Goal: Entertainment & Leisure: Browse casually

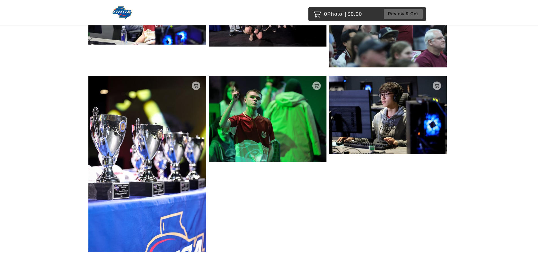
scroll to position [3070, 0]
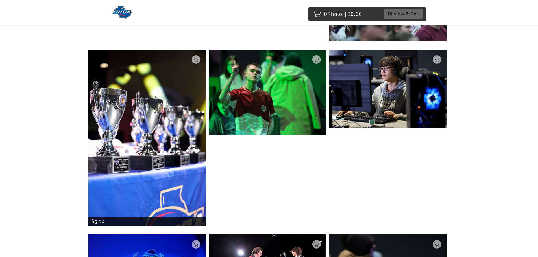
click at [147, 150] on img at bounding box center [147, 138] width 118 height 176
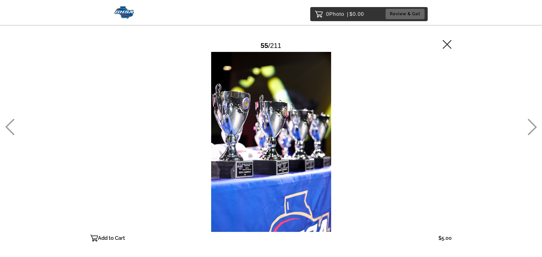
click at [447, 45] on icon at bounding box center [447, 44] width 9 height 9
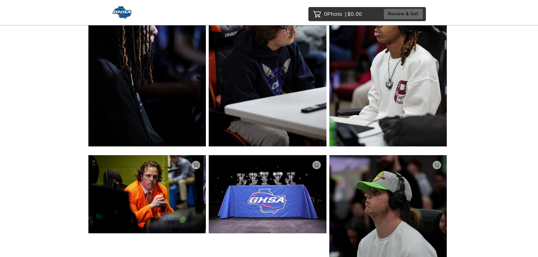
scroll to position [10436, 0]
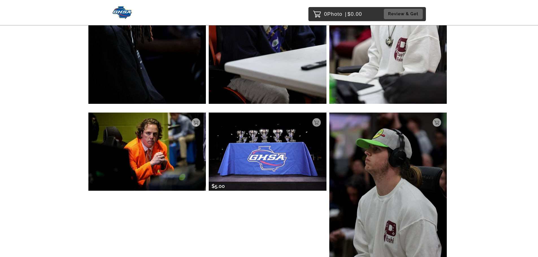
click at [246, 132] on img at bounding box center [268, 152] width 118 height 78
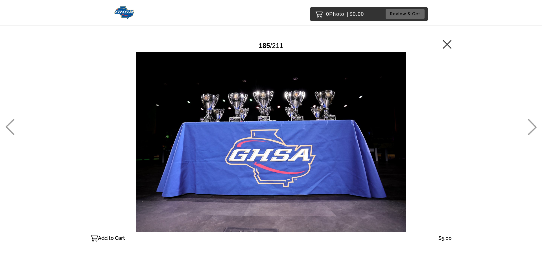
click at [447, 41] on icon at bounding box center [447, 44] width 9 height 9
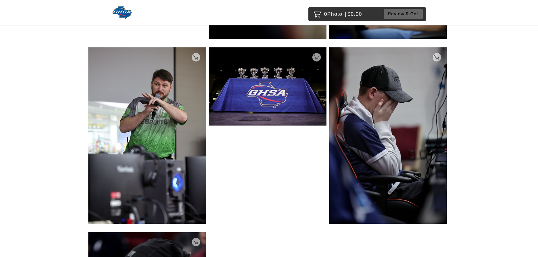
scroll to position [7206, 0]
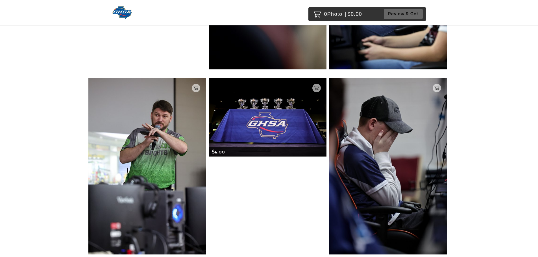
click at [254, 107] on img at bounding box center [268, 117] width 118 height 78
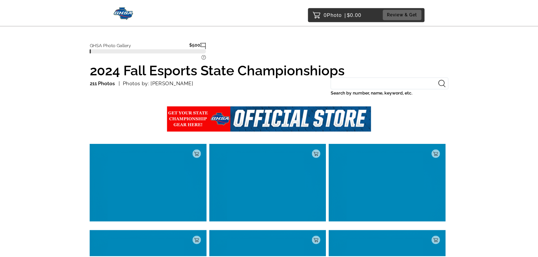
scroll to position [1799, 0]
